Goal: Task Accomplishment & Management: Manage account settings

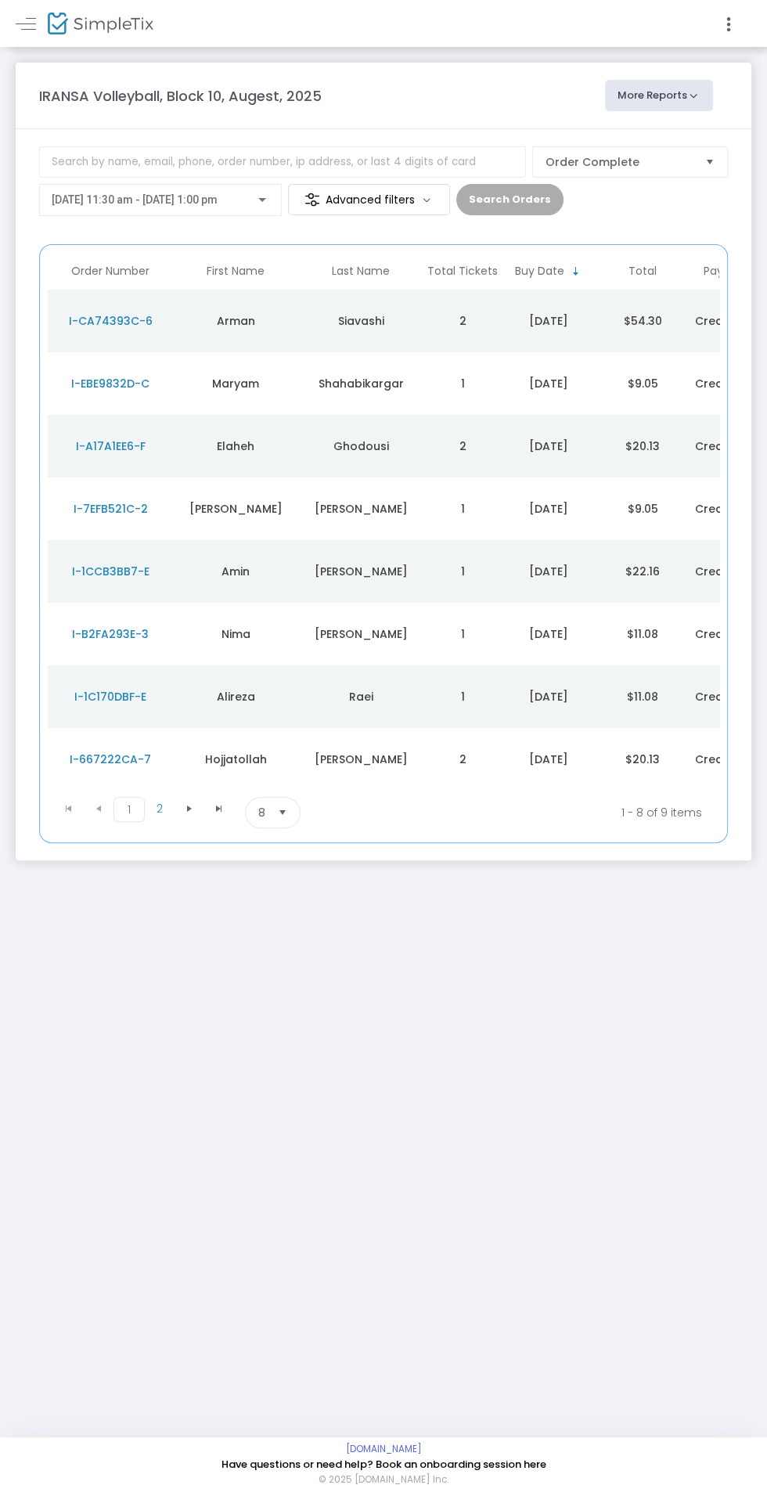
click at [218, 200] on span "[DATE] 11:30 am - [DATE] 1:00 pm" at bounding box center [135, 199] width 166 height 13
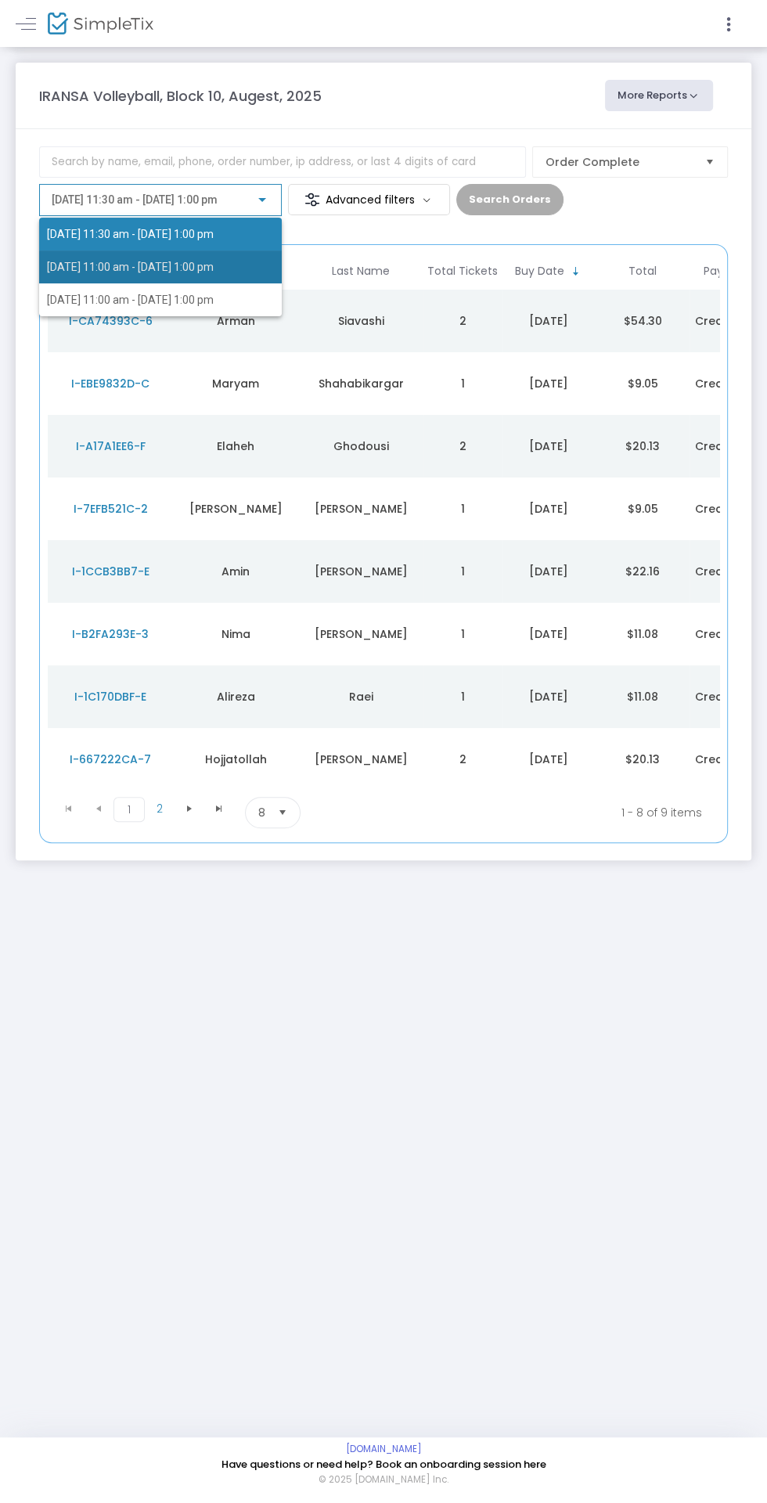
click at [199, 265] on span "[DATE] 11:00 am - [DATE] 1:00 pm" at bounding box center [130, 267] width 167 height 13
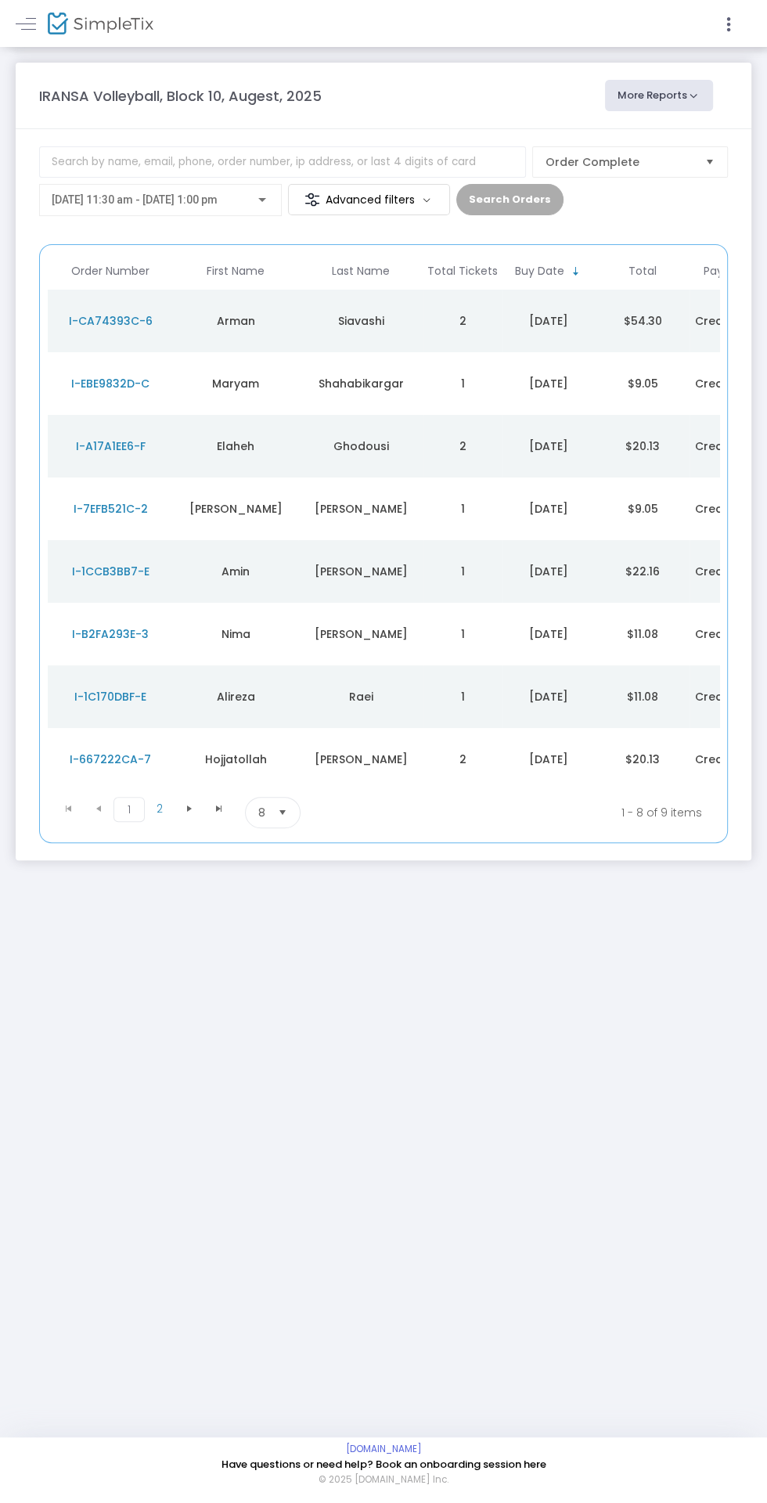
click at [218, 197] on span "[DATE] 11:30 am - [DATE] 1:00 pm" at bounding box center [135, 199] width 166 height 13
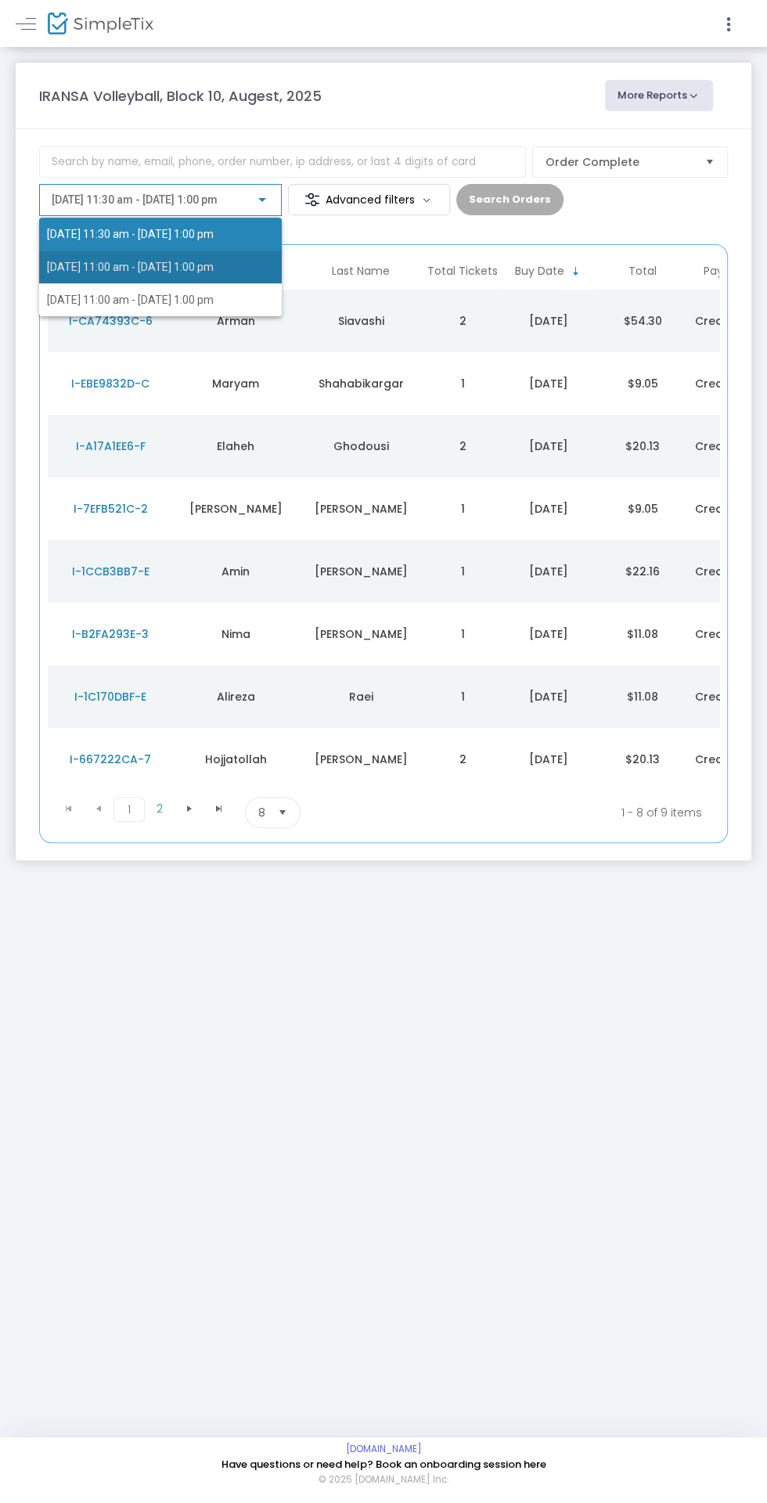
click at [174, 267] on span "[DATE] 11:00 am - [DATE] 1:00 pm" at bounding box center [130, 267] width 167 height 13
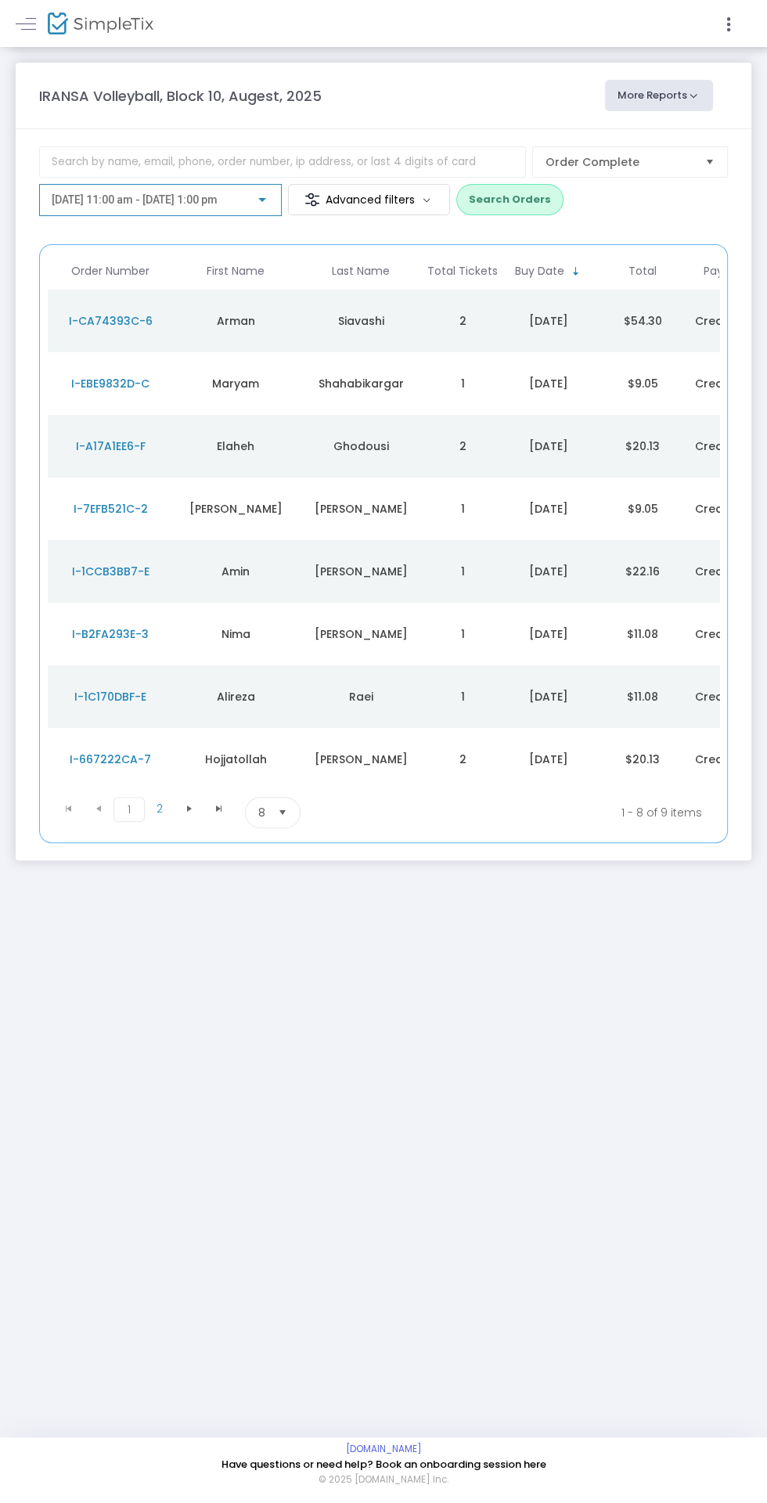
click at [211, 200] on span "[DATE] 11:00 am - [DATE] 1:00 pm" at bounding box center [135, 199] width 166 height 13
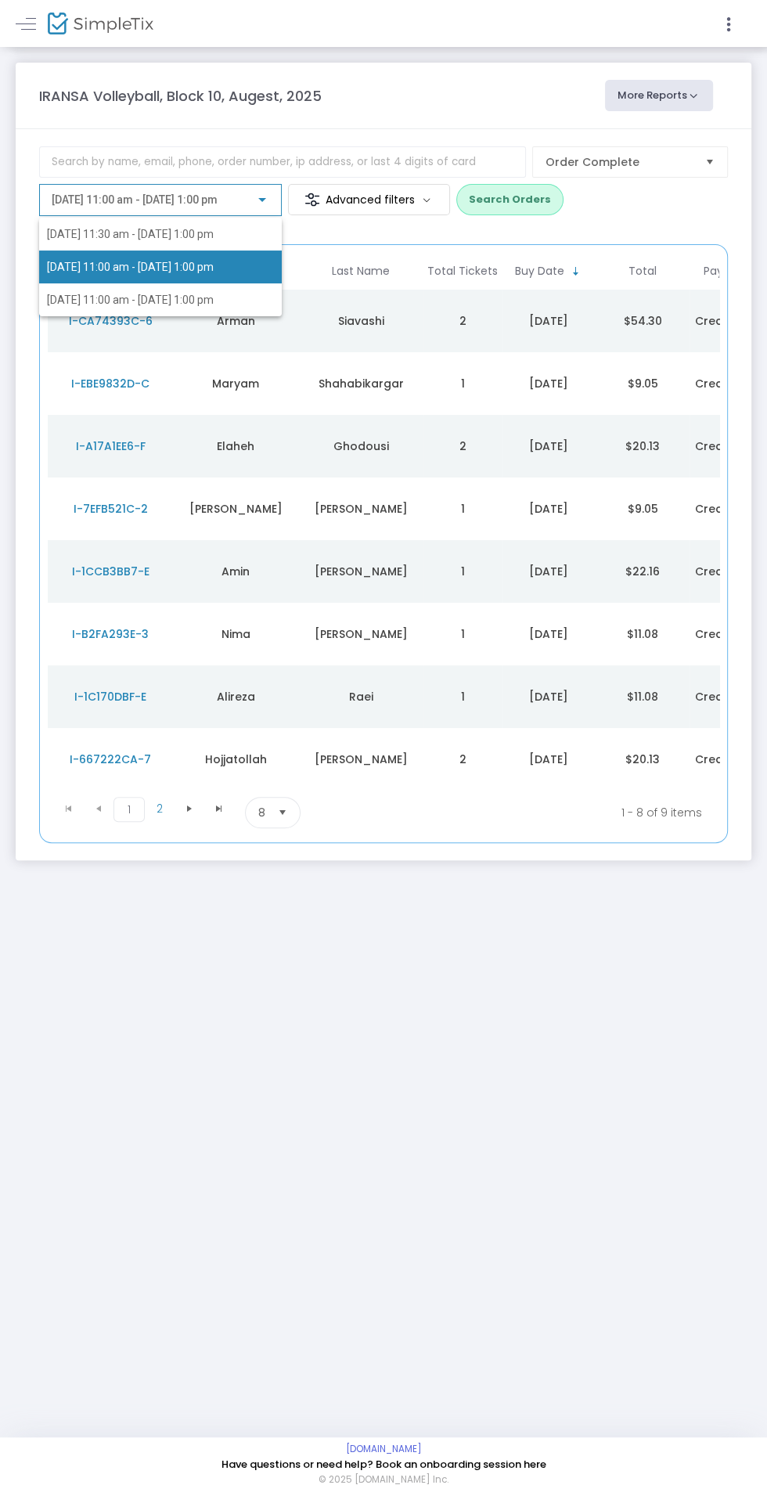
click at [514, 200] on div at bounding box center [383, 751] width 767 height 1503
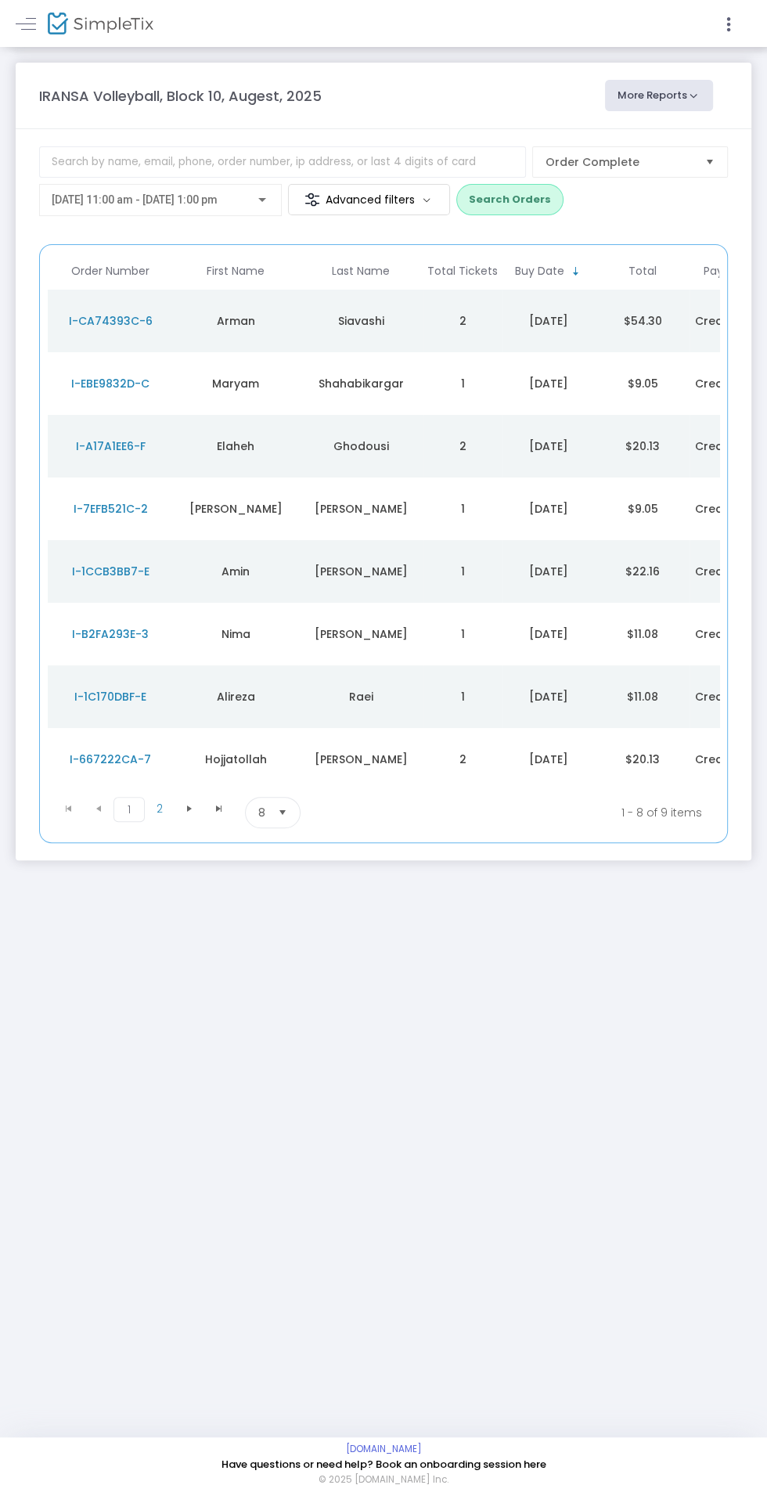
click at [519, 199] on button "Search Orders" at bounding box center [509, 199] width 107 height 31
